Goal: Transaction & Acquisition: Purchase product/service

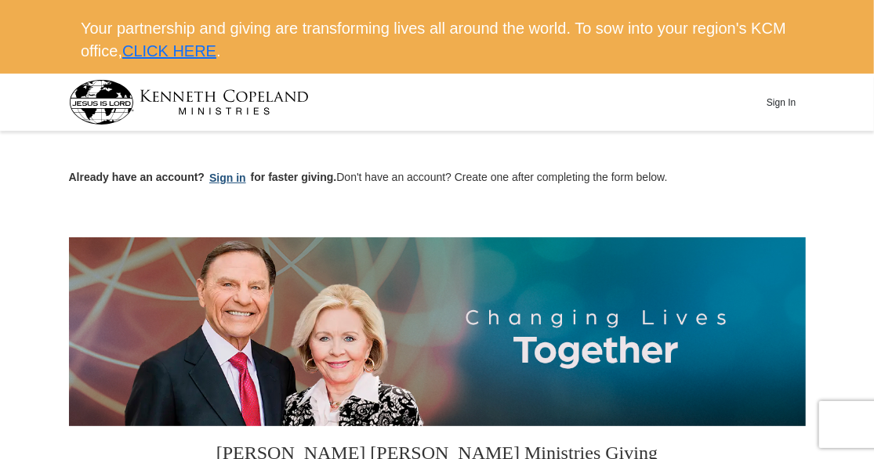
scroll to position [108, 0]
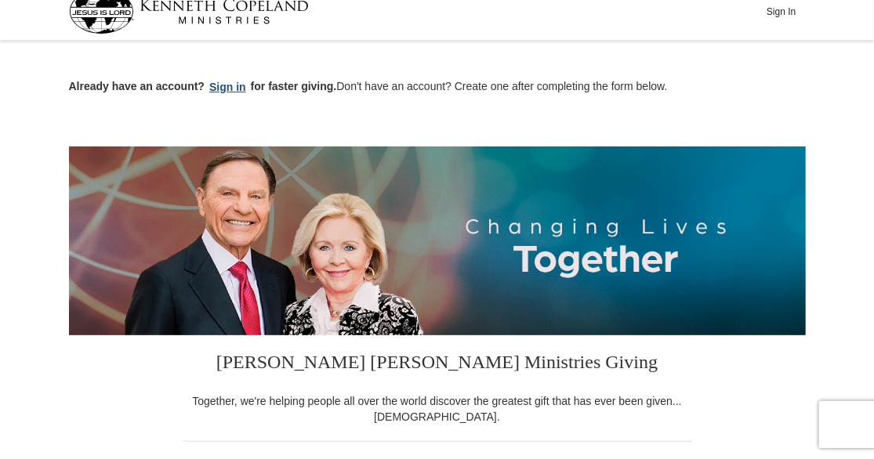
click at [224, 86] on button "Sign in" at bounding box center [228, 87] width 46 height 18
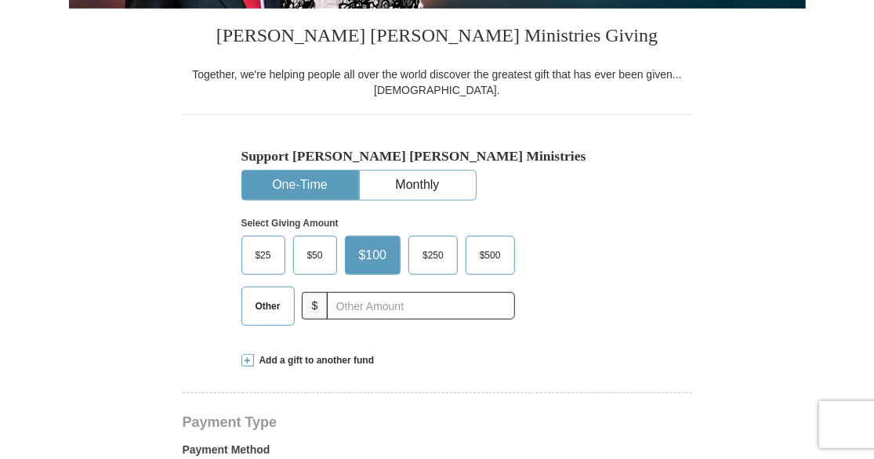
scroll to position [408, 0]
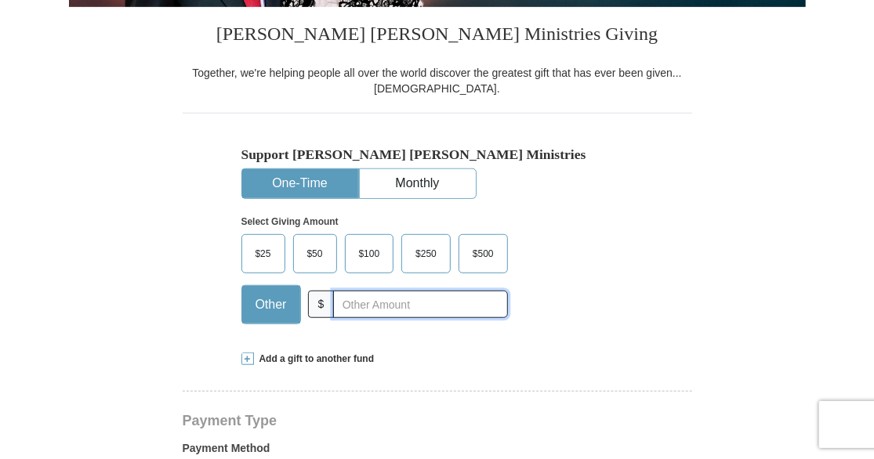
click at [343, 303] on input "text" at bounding box center [420, 304] width 174 height 27
type input "6.60"
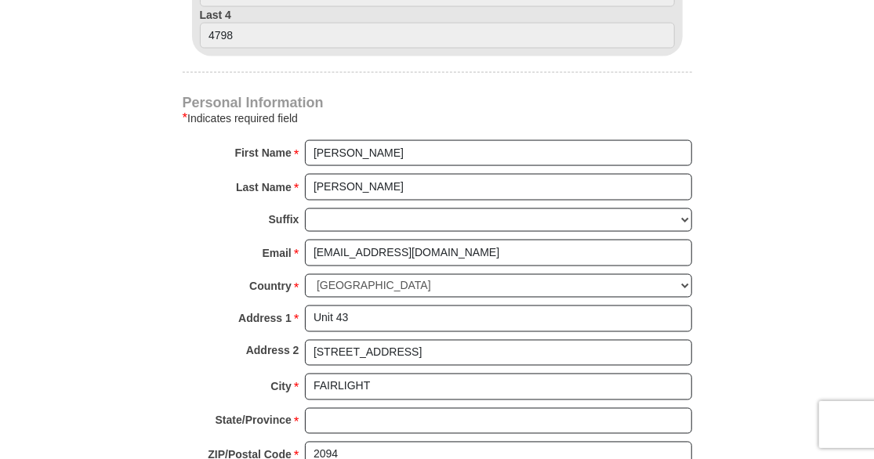
scroll to position [1007, 0]
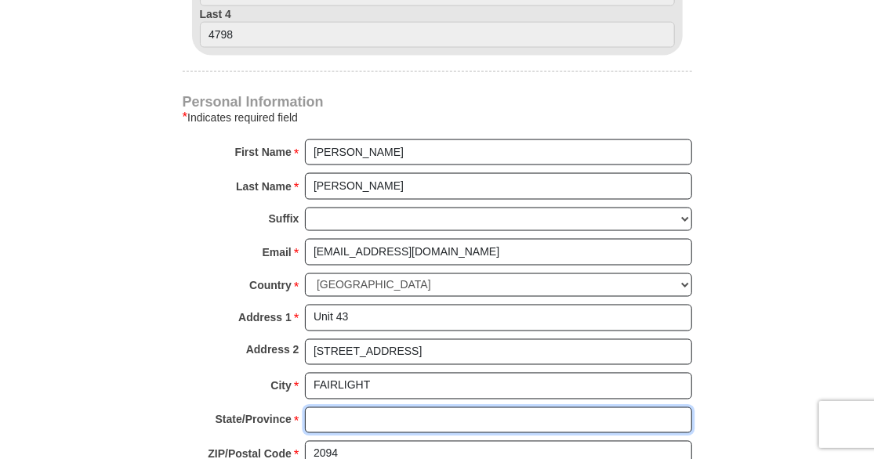
click at [328, 411] on input "State/Province *" at bounding box center [498, 421] width 387 height 27
type input "NSW"
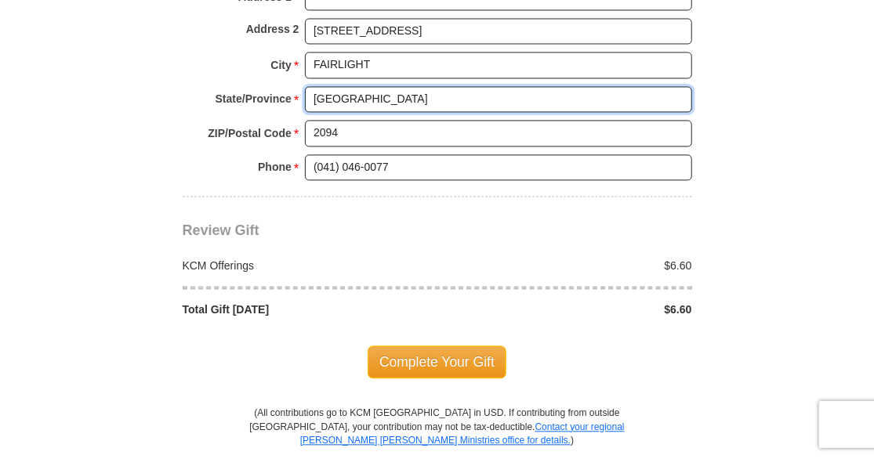
scroll to position [1330, 0]
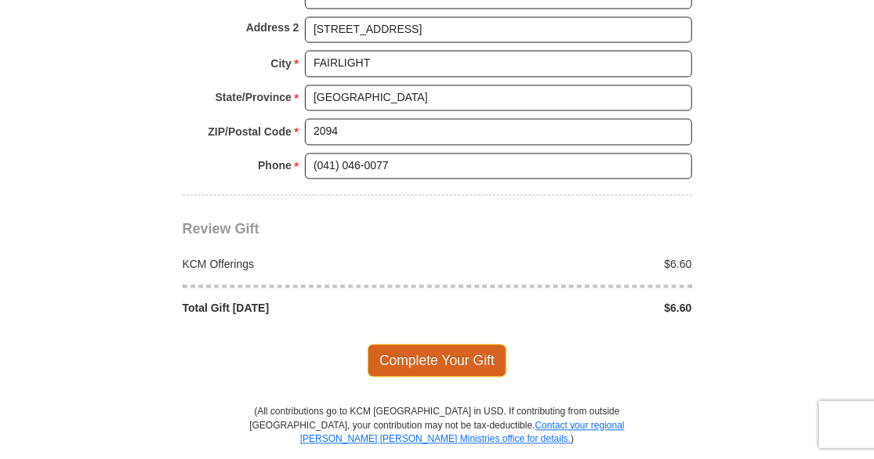
click at [473, 350] on span "Complete Your Gift" at bounding box center [437, 360] width 139 height 33
